Goal: Find specific page/section

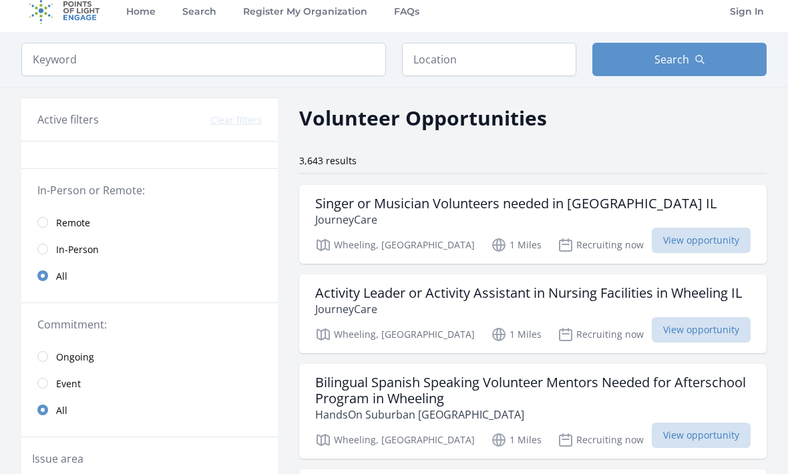
scroll to position [34, 0]
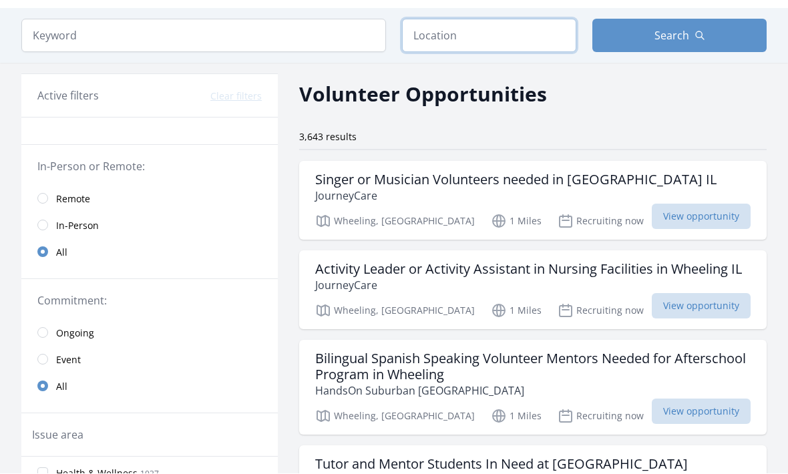
click at [432, 23] on input "text" at bounding box center [489, 35] width 174 height 33
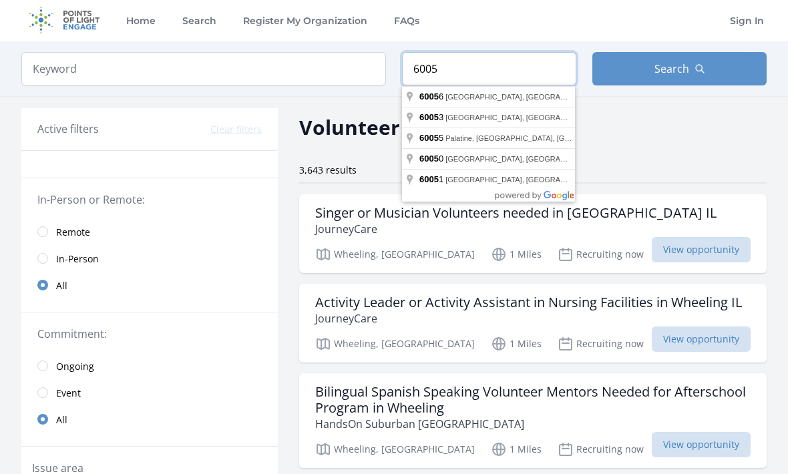
scroll to position [0, 0]
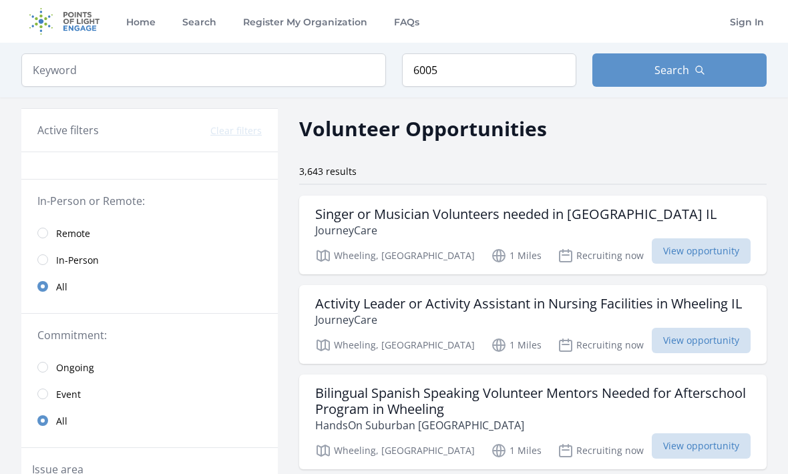
type input "Mount Prospect, IL 60056, USA"
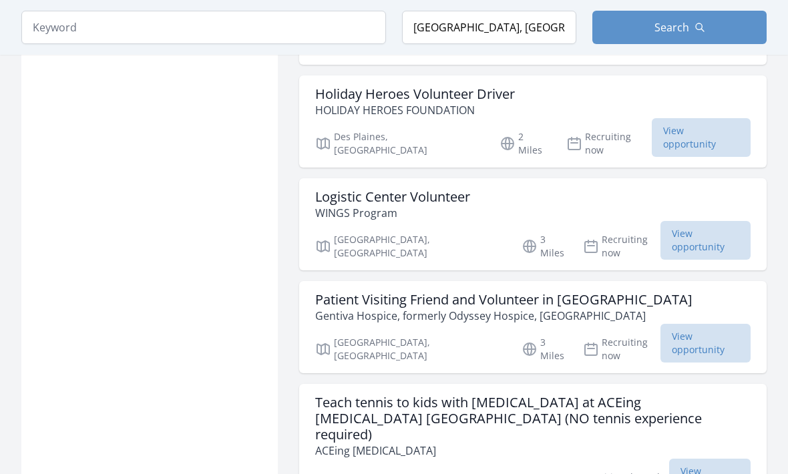
scroll to position [1374, 0]
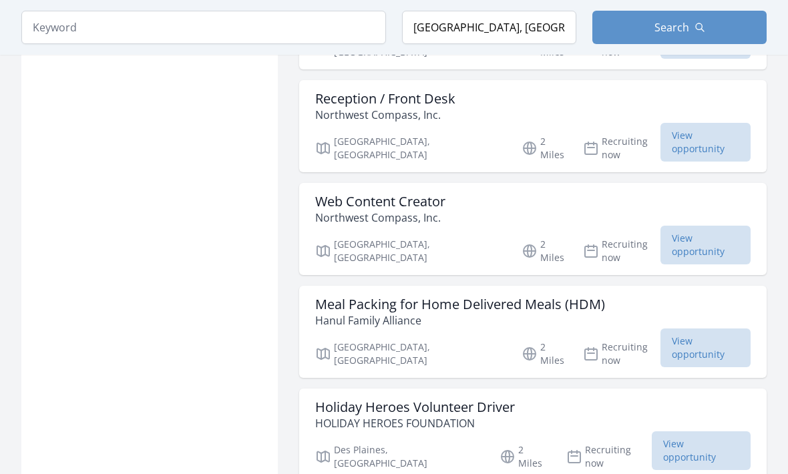
scroll to position [1060, 0]
click at [436, 313] on p "Hanul Family Alliance" at bounding box center [460, 321] width 290 height 16
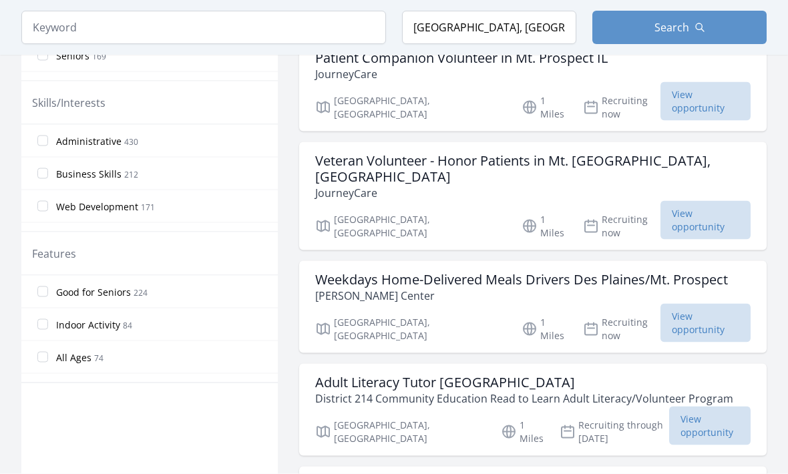
scroll to position [561, 0]
